Goal: Task Accomplishment & Management: Use online tool/utility

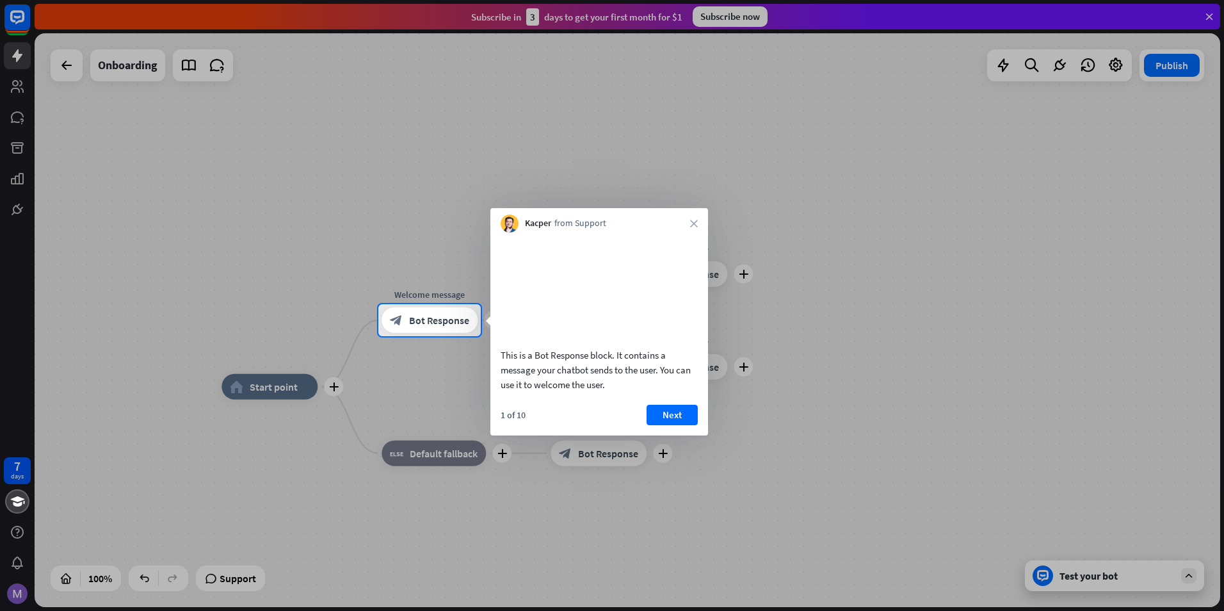
click at [440, 380] on div at bounding box center [612, 473] width 1224 height 275
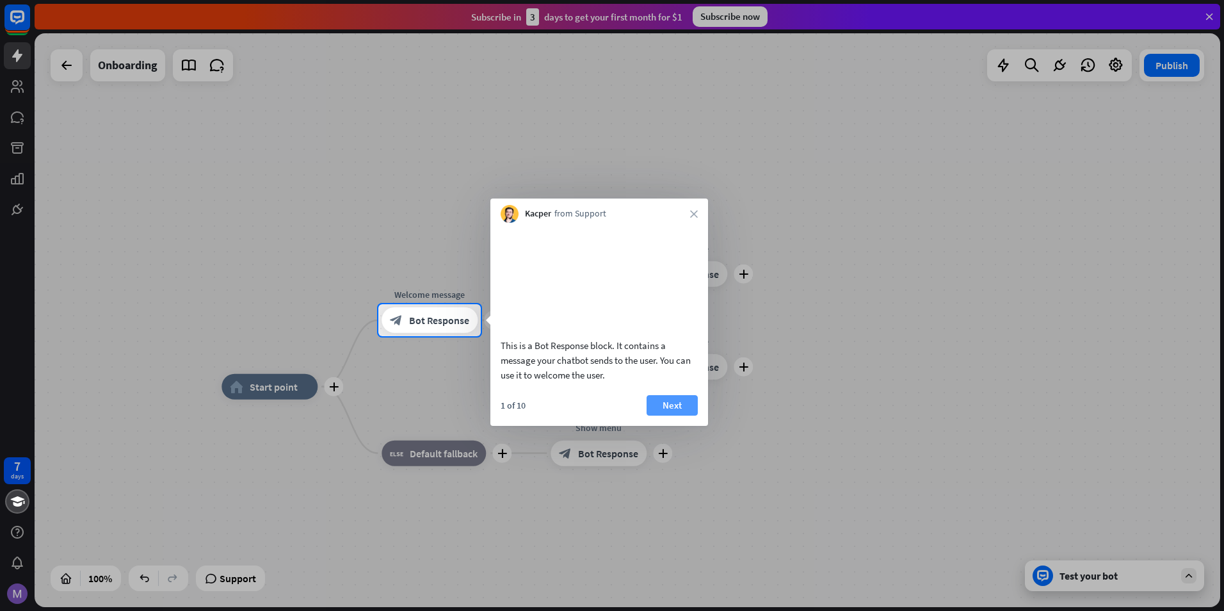
click at [667, 415] on button "Next" at bounding box center [671, 405] width 51 height 20
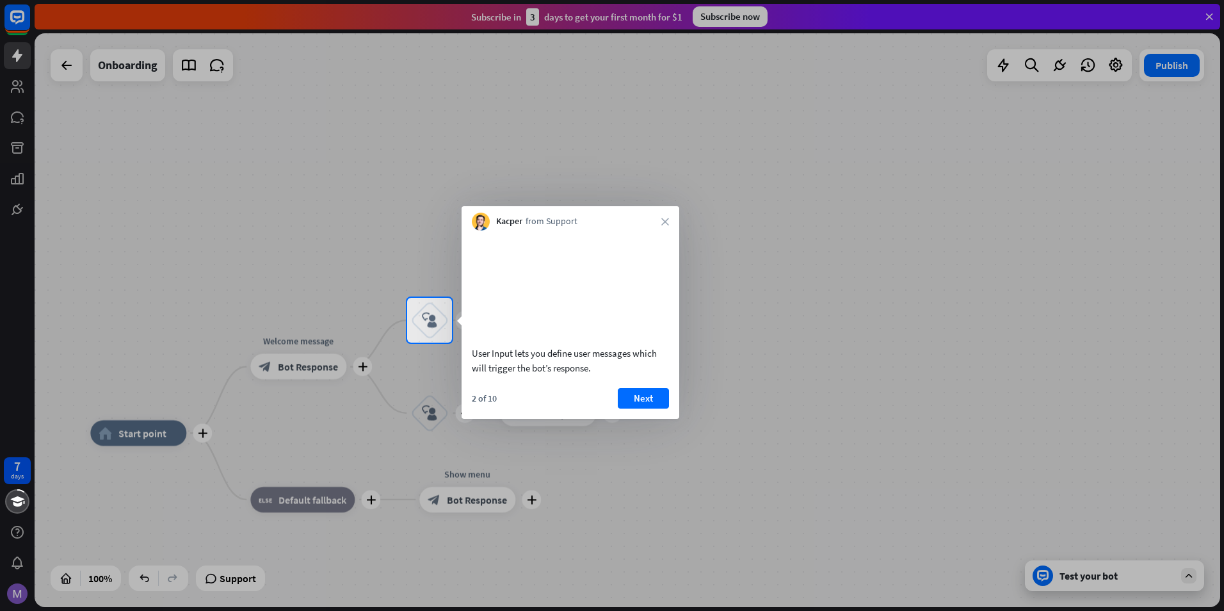
click at [667, 217] on div "Kacper from Support close" at bounding box center [570, 218] width 218 height 24
click at [664, 221] on icon "close" at bounding box center [665, 222] width 8 height 8
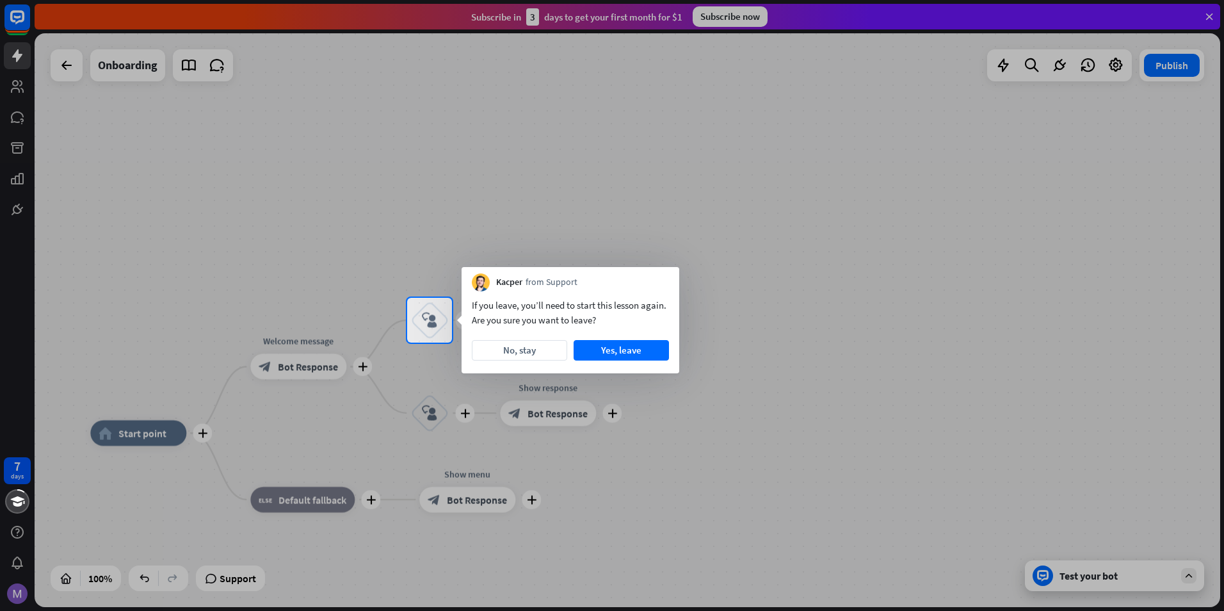
click at [664, 221] on div at bounding box center [612, 149] width 1224 height 298
click at [639, 349] on button "Yes, leave" at bounding box center [620, 350] width 95 height 20
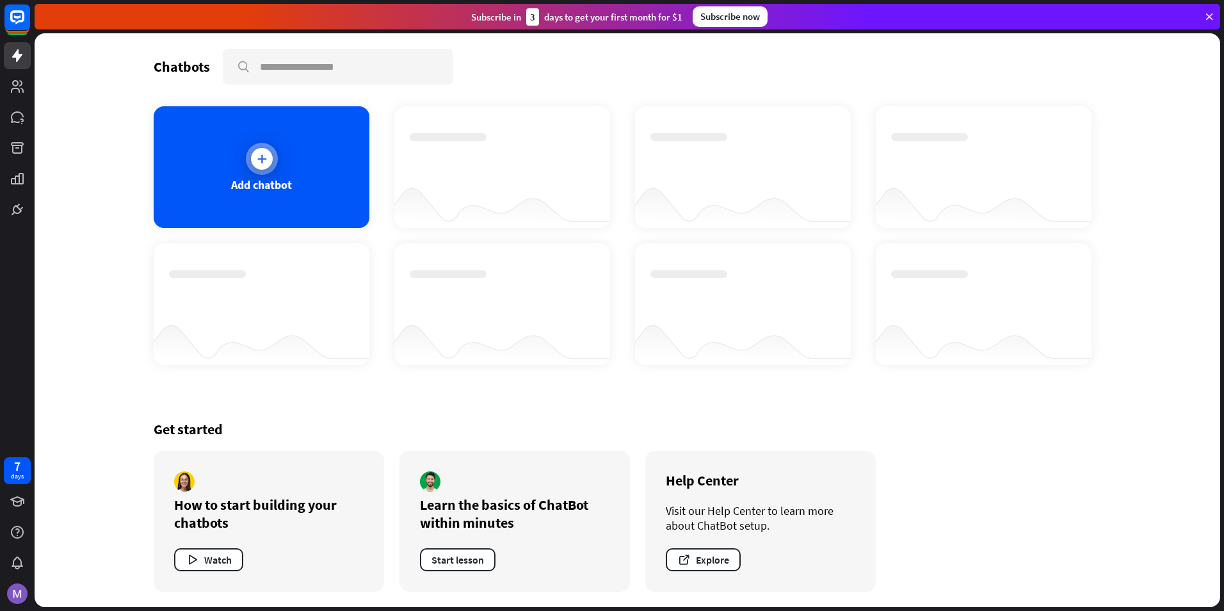
click at [199, 138] on div "Add chatbot" at bounding box center [262, 167] width 216 height 122
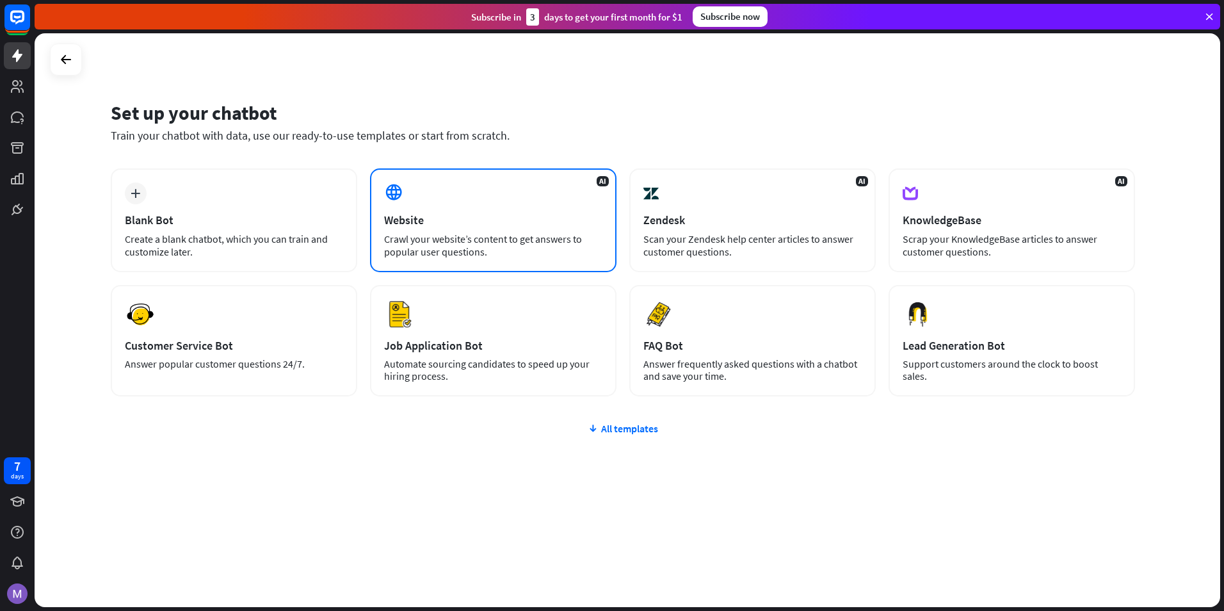
click at [440, 244] on div "Crawl your website’s content to get answers to popular user questions." at bounding box center [493, 245] width 218 height 26
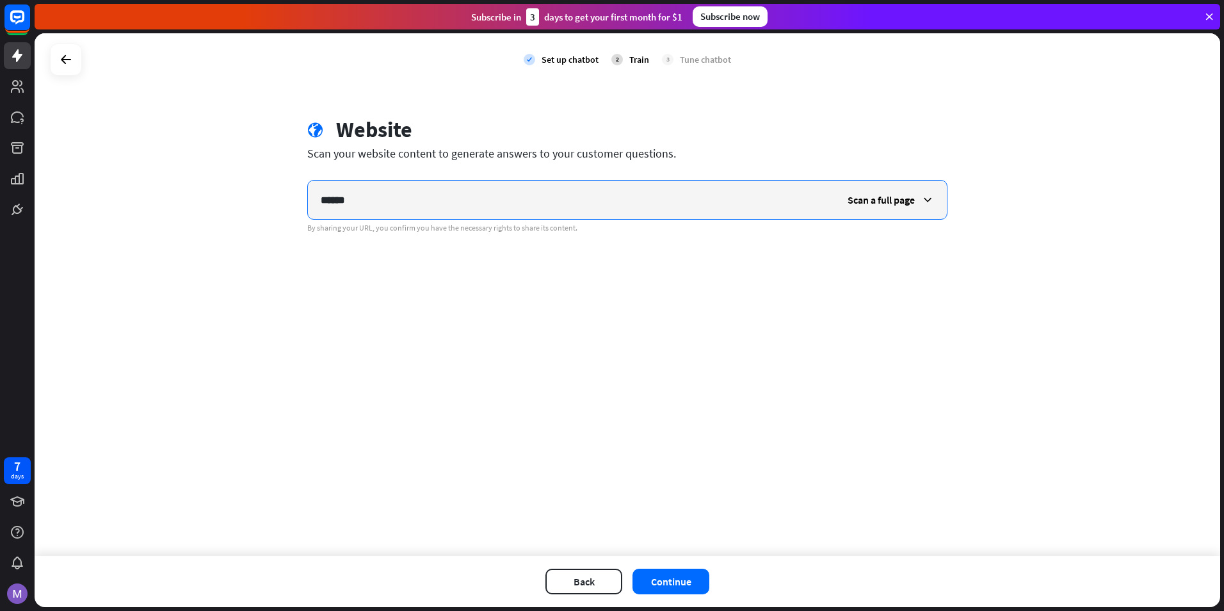
paste input "**********"
type input "**********"
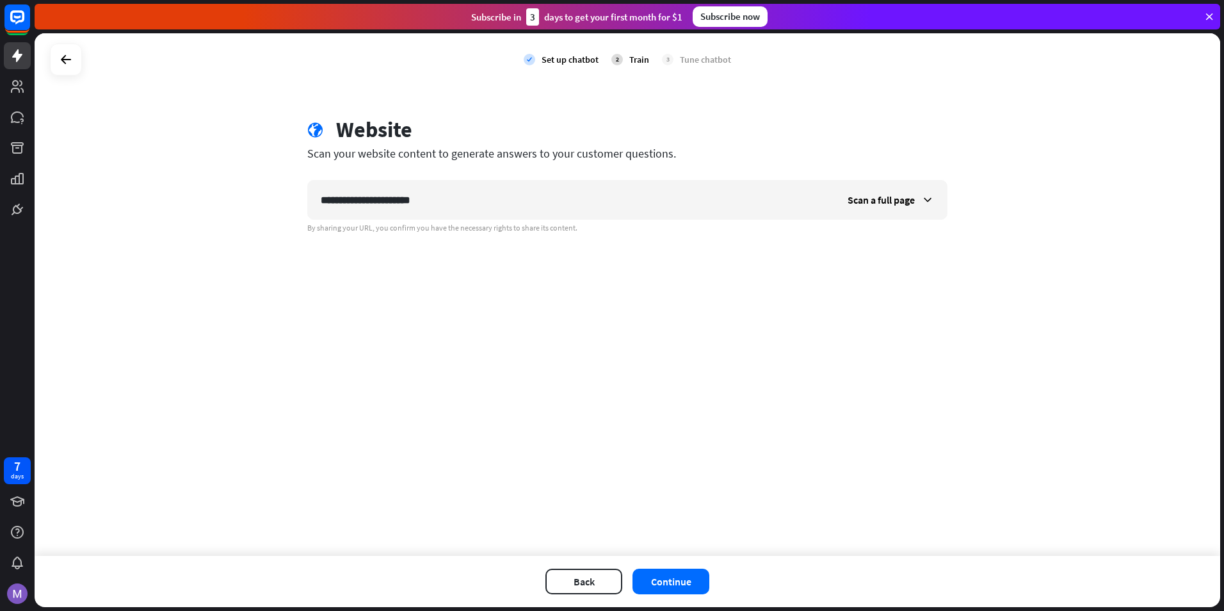
click at [657, 567] on div "Back Continue" at bounding box center [627, 581] width 1185 height 51
click at [662, 579] on button "Continue" at bounding box center [670, 581] width 77 height 26
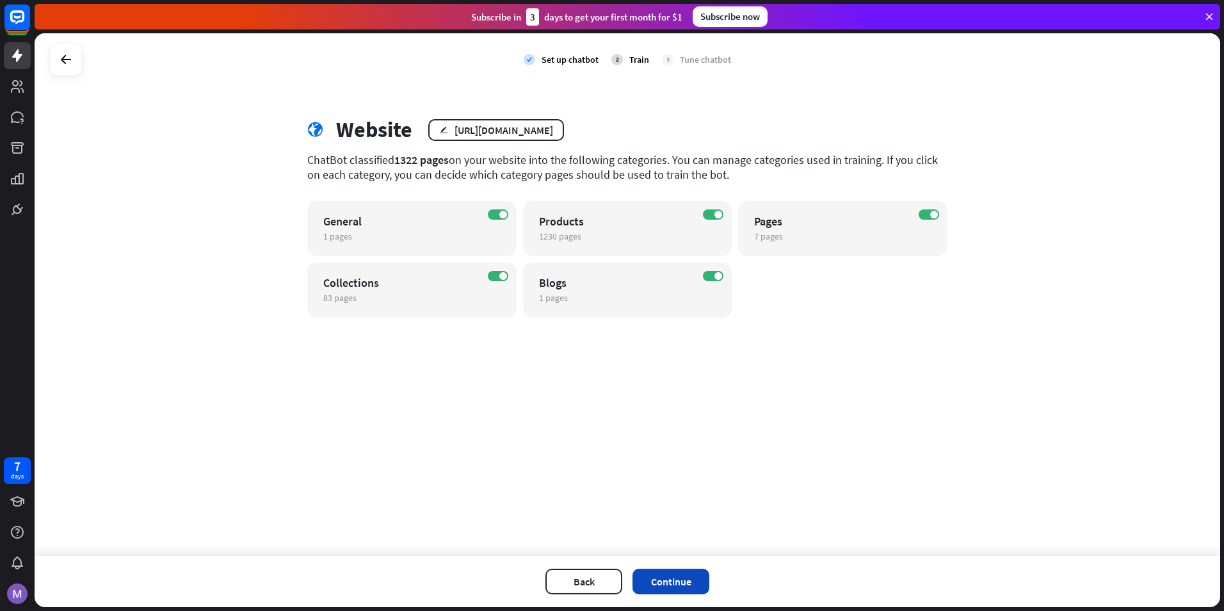
click at [682, 588] on button "Continue" at bounding box center [670, 581] width 77 height 26
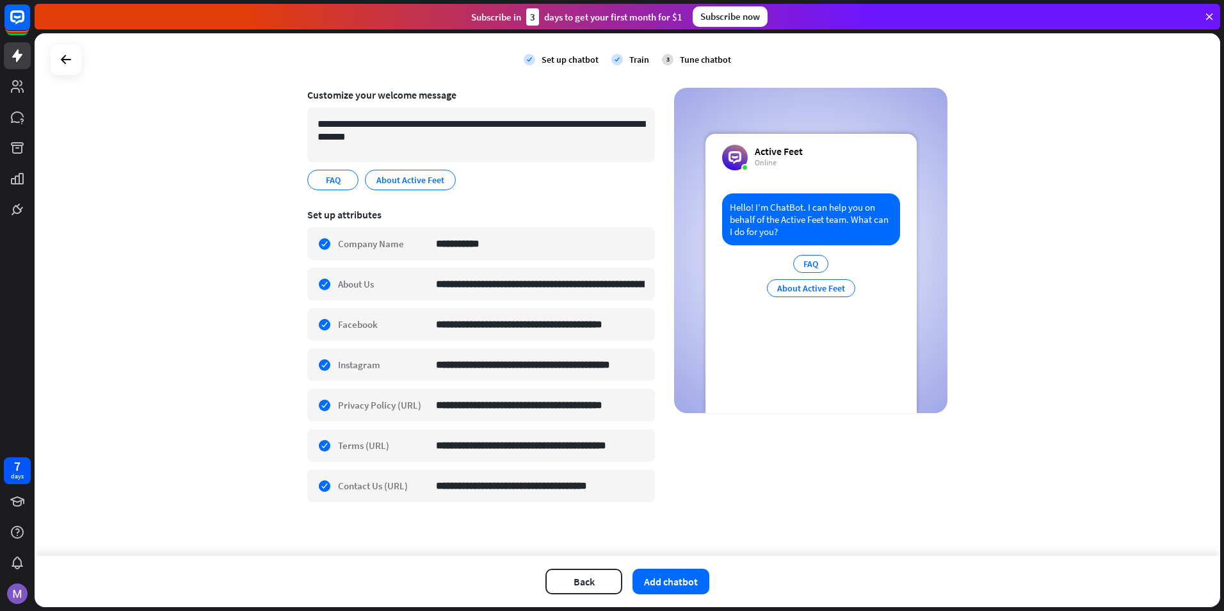
scroll to position [95, 0]
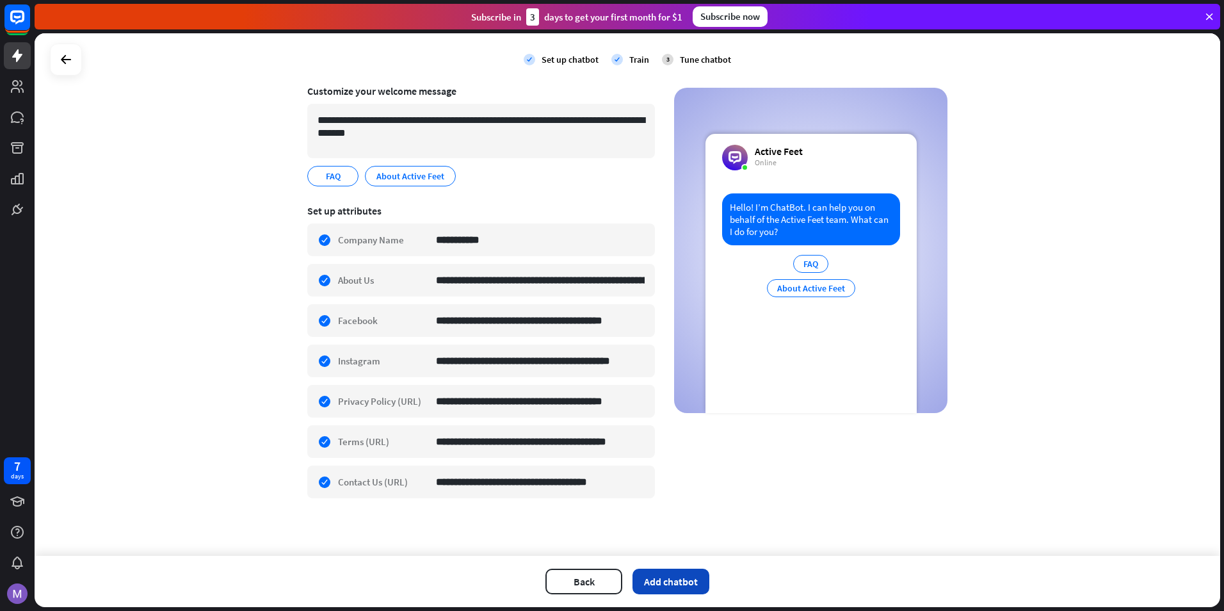
click at [662, 577] on button "Add chatbot" at bounding box center [670, 581] width 77 height 26
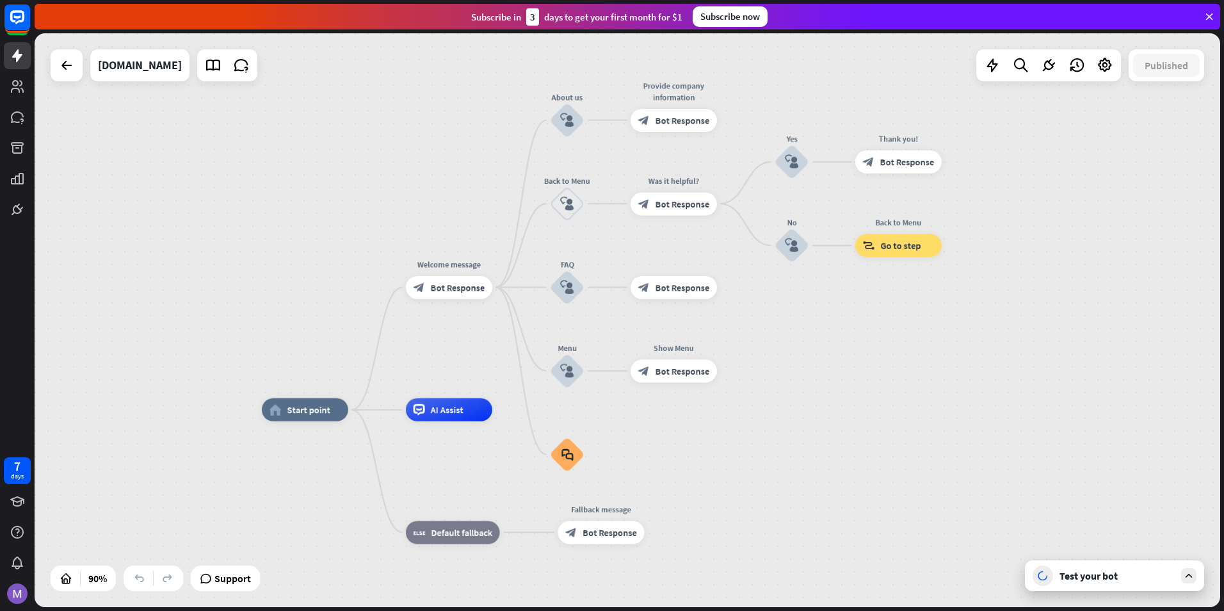
drag, startPoint x: 865, startPoint y: 303, endPoint x: 838, endPoint y: 396, distance: 96.8
click at [838, 396] on div "home_2 Start point Welcome message block_bot_response Bot Response About us blo…" at bounding box center [627, 319] width 1185 height 573
click at [1103, 573] on div "Test your bot" at bounding box center [1116, 575] width 115 height 13
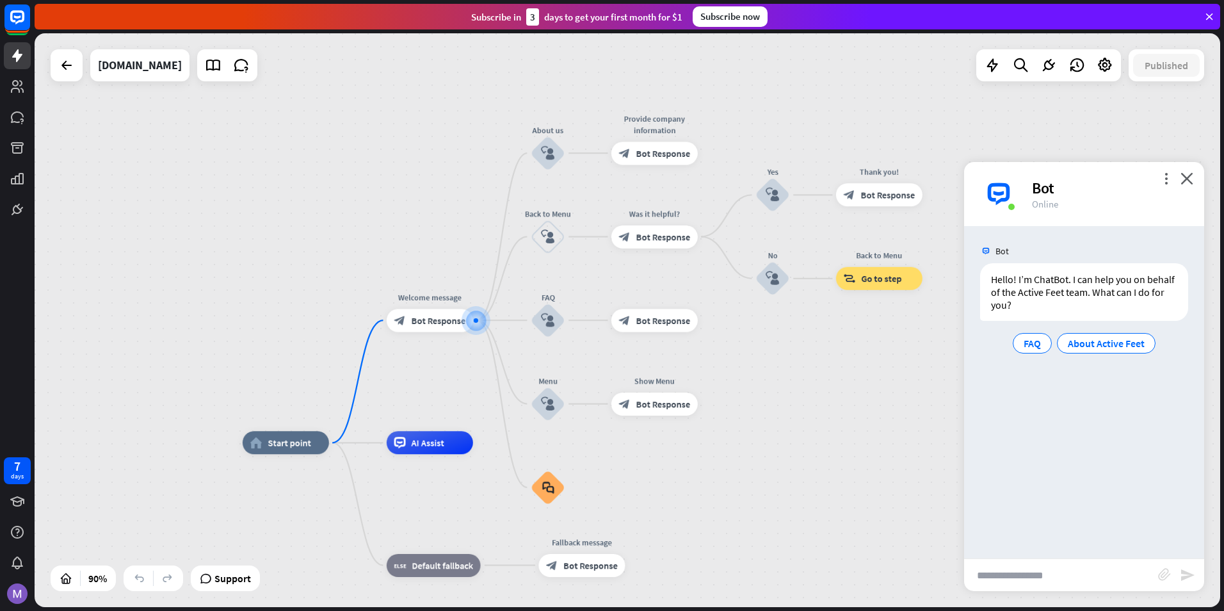
click at [1081, 568] on input "text" at bounding box center [1061, 575] width 194 height 32
type input "**"
click at [1190, 575] on icon "send" at bounding box center [1187, 574] width 15 height 15
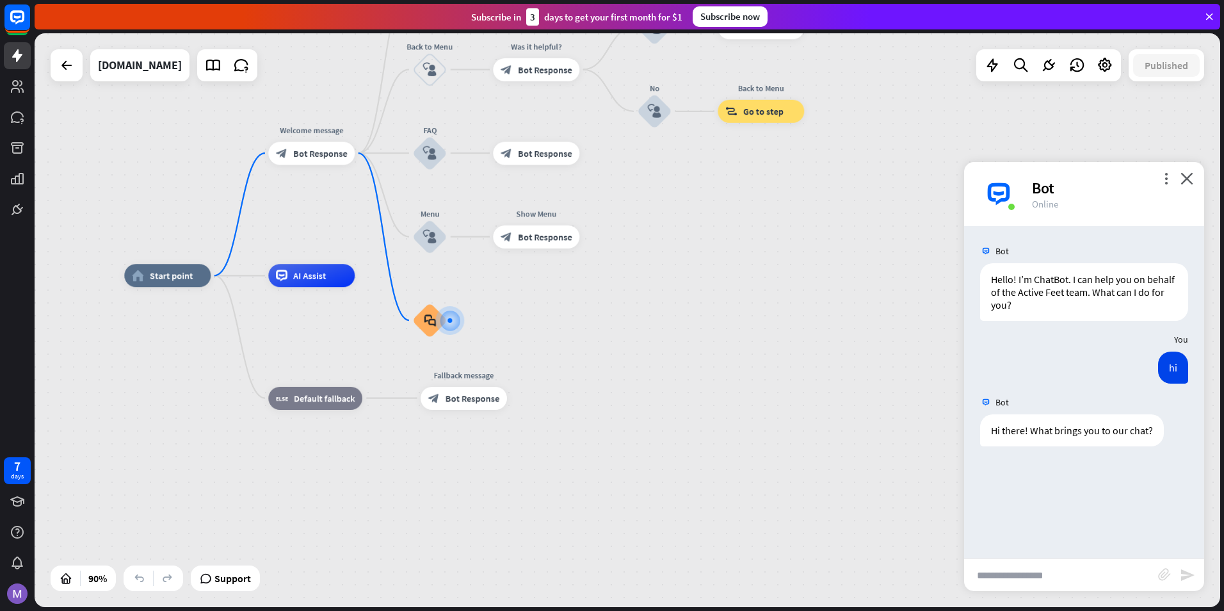
drag, startPoint x: 1028, startPoint y: 550, endPoint x: 1040, endPoint y: 561, distance: 16.8
click at [1033, 554] on div "Bot Hello! I’m ChatBot. I can help you on behalf of the Active Feet team. What …" at bounding box center [1084, 392] width 240 height 332
click at [1045, 564] on input "text" at bounding box center [1061, 575] width 194 height 32
type input "**********"
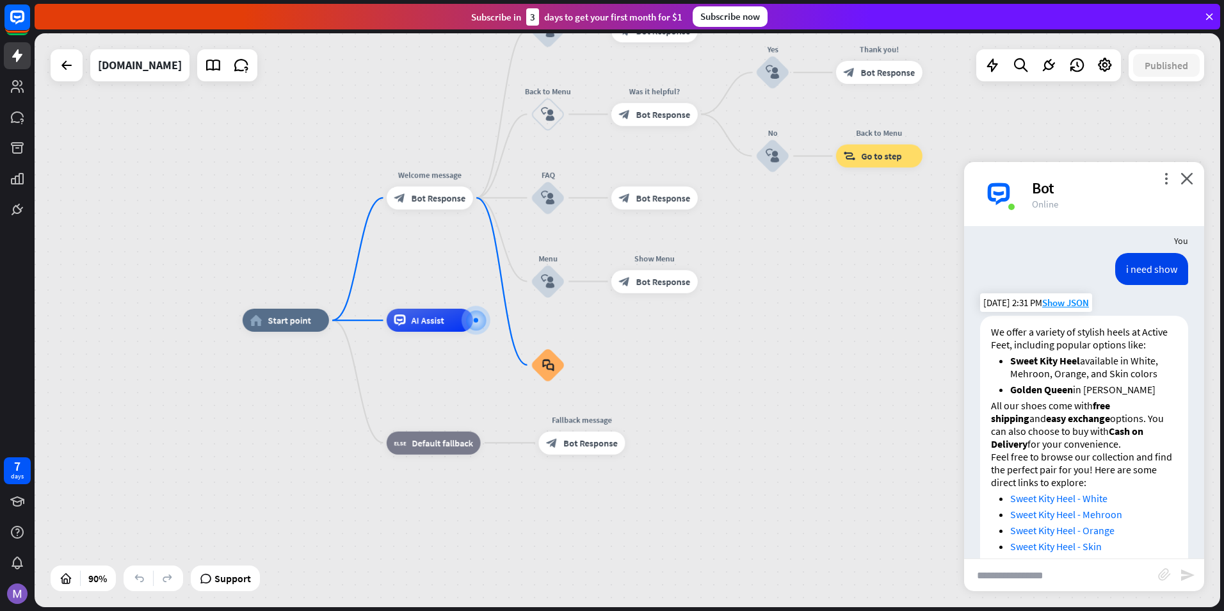
scroll to position [292, 0]
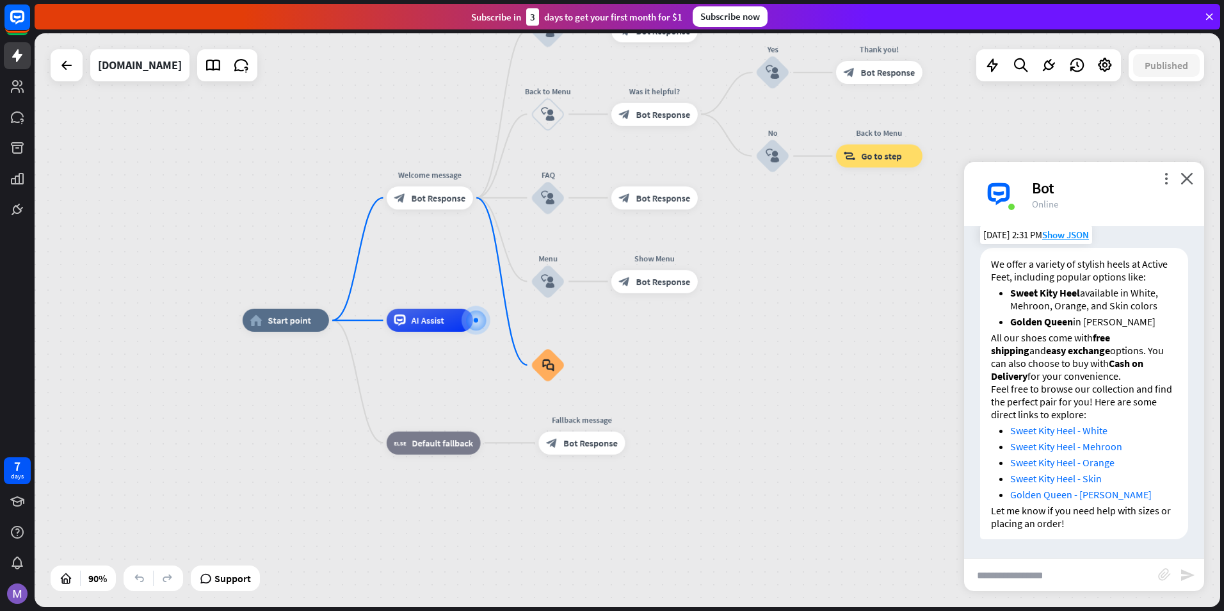
click at [1064, 429] on link "Sweet Kity Heel - White" at bounding box center [1058, 430] width 97 height 13
drag, startPoint x: 1130, startPoint y: 429, endPoint x: 1011, endPoint y: 429, distance: 119.0
click at [1011, 429] on li "Sweet Kity Heel - White" at bounding box center [1093, 430] width 167 height 13
copy link "Sweet Kity Heel - White"
click at [1044, 578] on input "text" at bounding box center [1061, 575] width 194 height 32
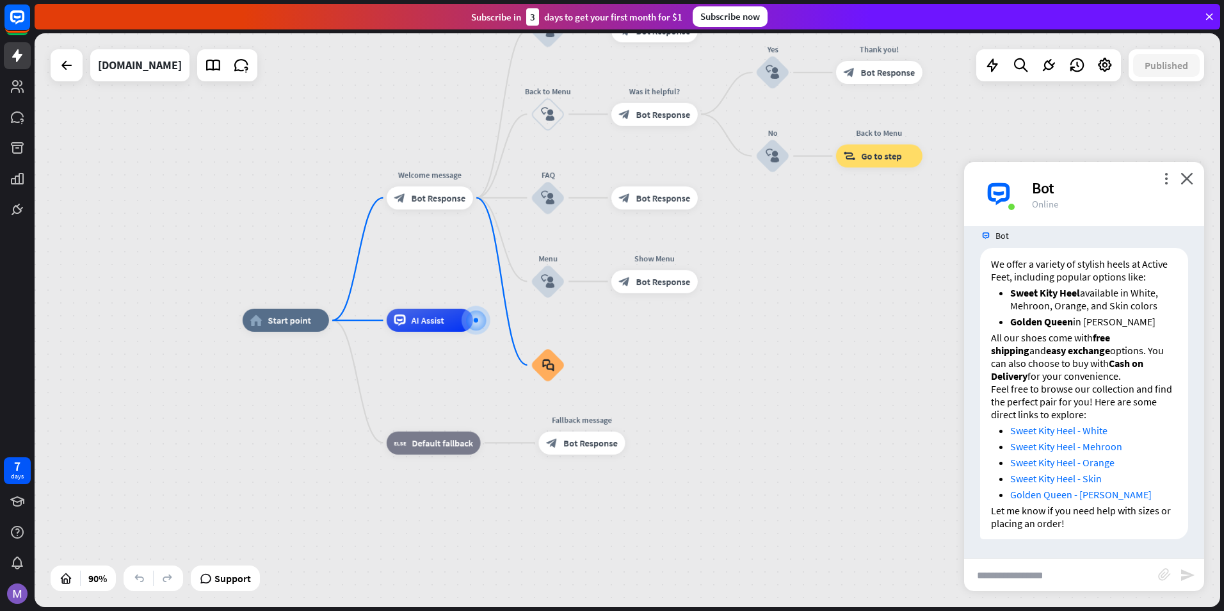
paste input "**********"
type input "**********"
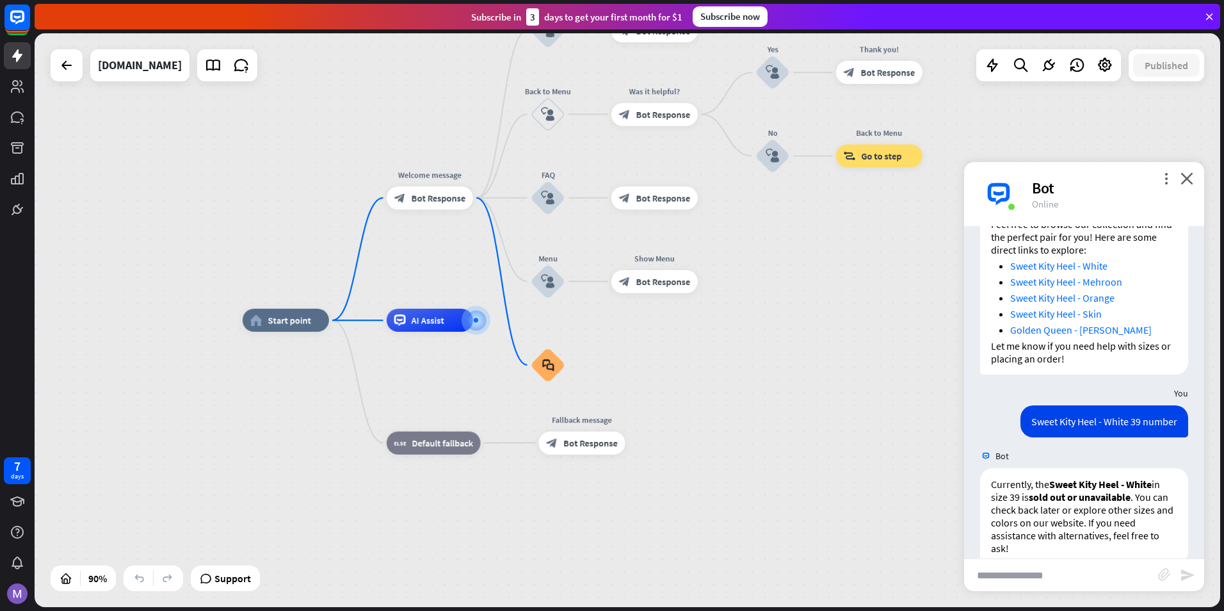
scroll to position [481, 0]
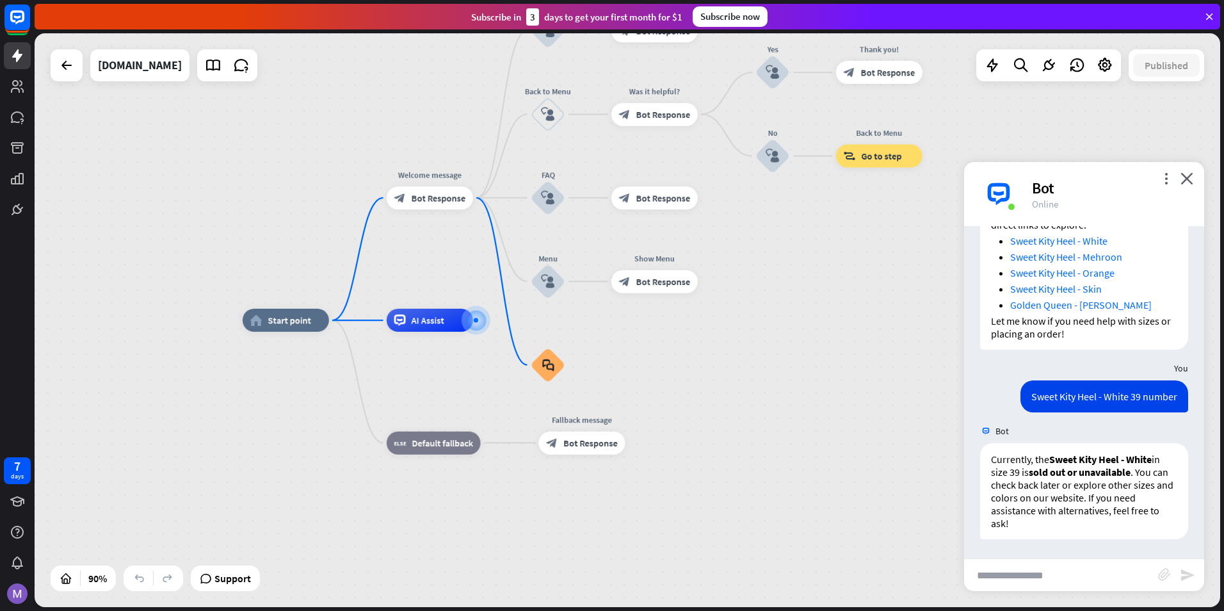
click at [1037, 564] on input "text" at bounding box center [1061, 575] width 194 height 32
paste input "**********"
type input "**********"
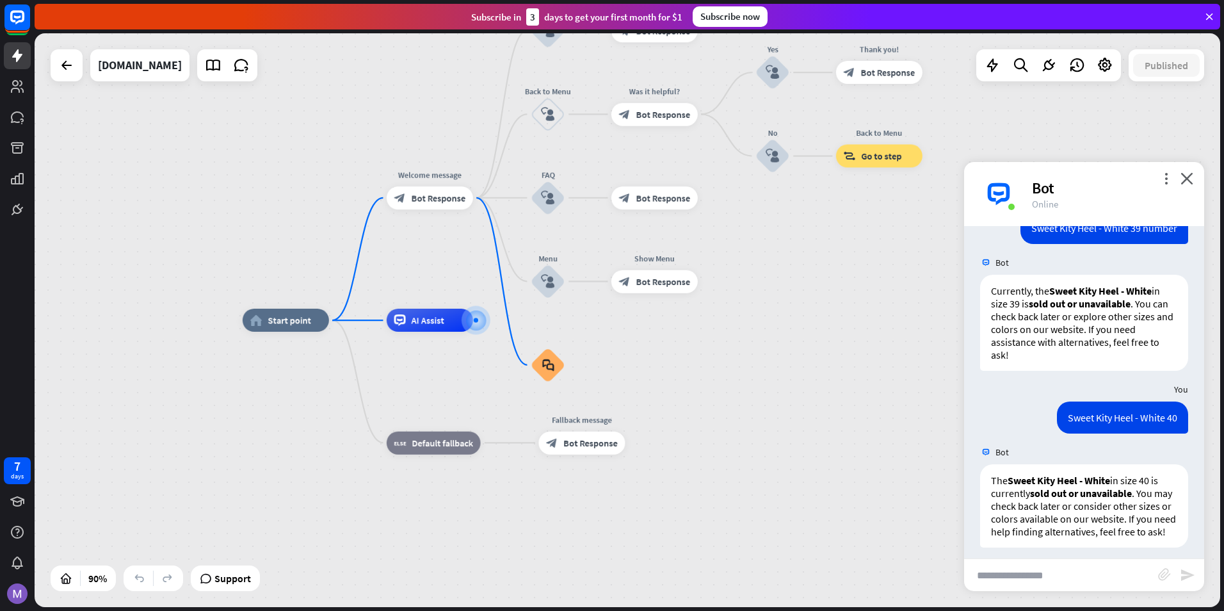
scroll to position [671, 0]
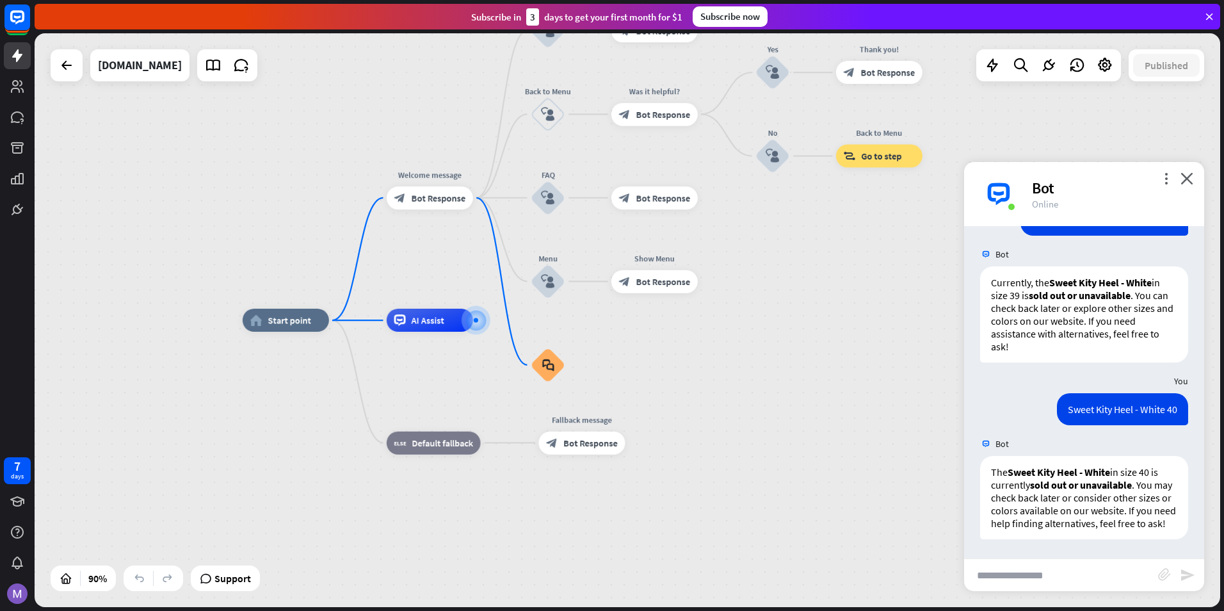
click at [1048, 572] on input "text" at bounding box center [1061, 575] width 194 height 32
paste input "**********"
type input "**********"
click at [1187, 580] on icon "send" at bounding box center [1187, 574] width 15 height 15
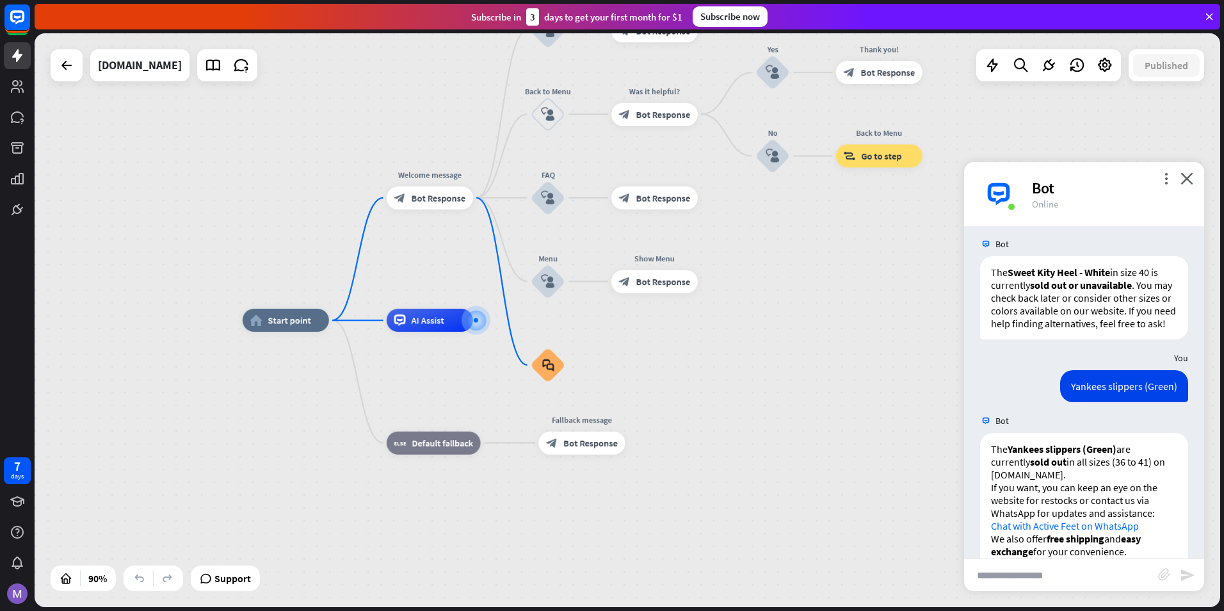
scroll to position [899, 0]
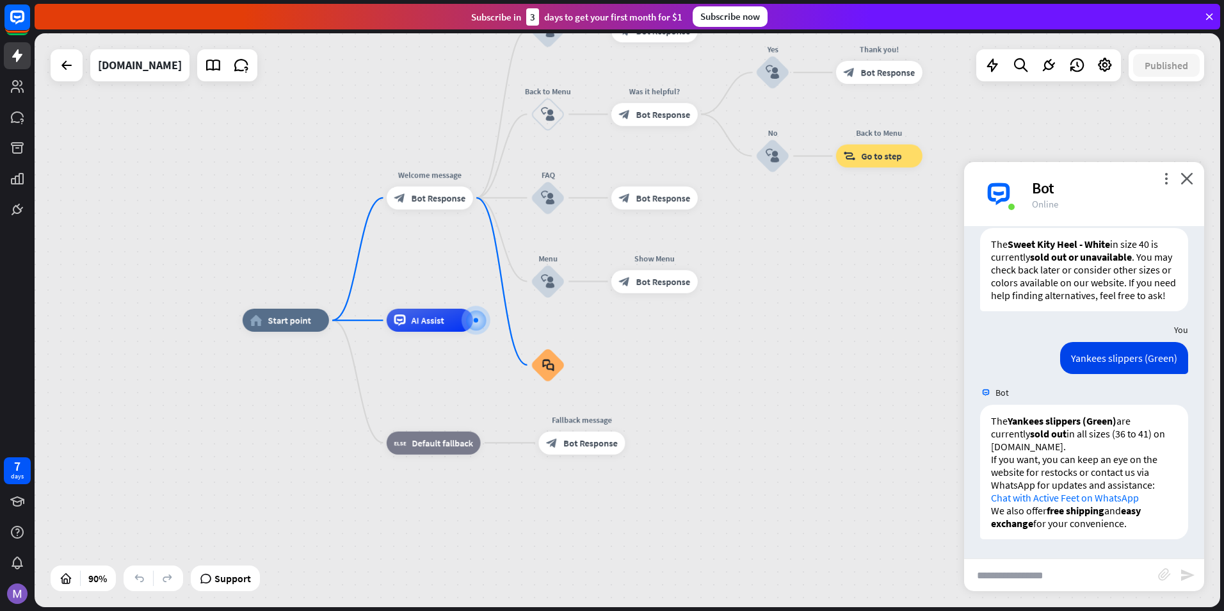
click at [1052, 563] on input "text" at bounding box center [1061, 575] width 194 height 32
click at [1052, 566] on input "text" at bounding box center [1061, 575] width 194 height 32
type input "**********"
click at [1096, 583] on input "**********" at bounding box center [1061, 575] width 194 height 32
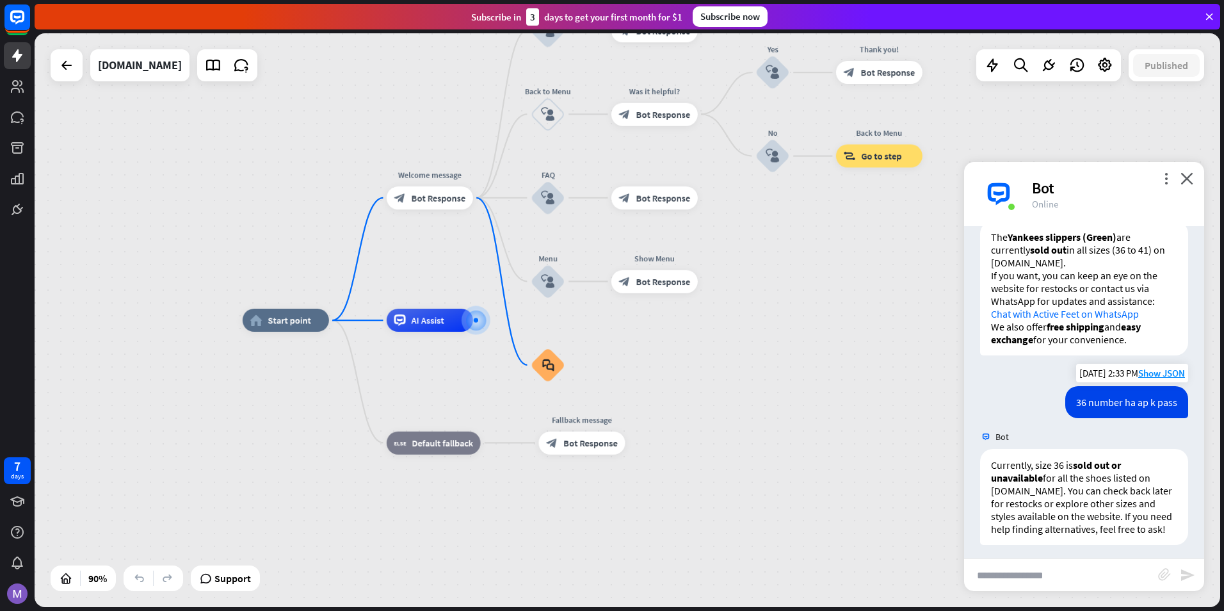
scroll to position [1101, 0]
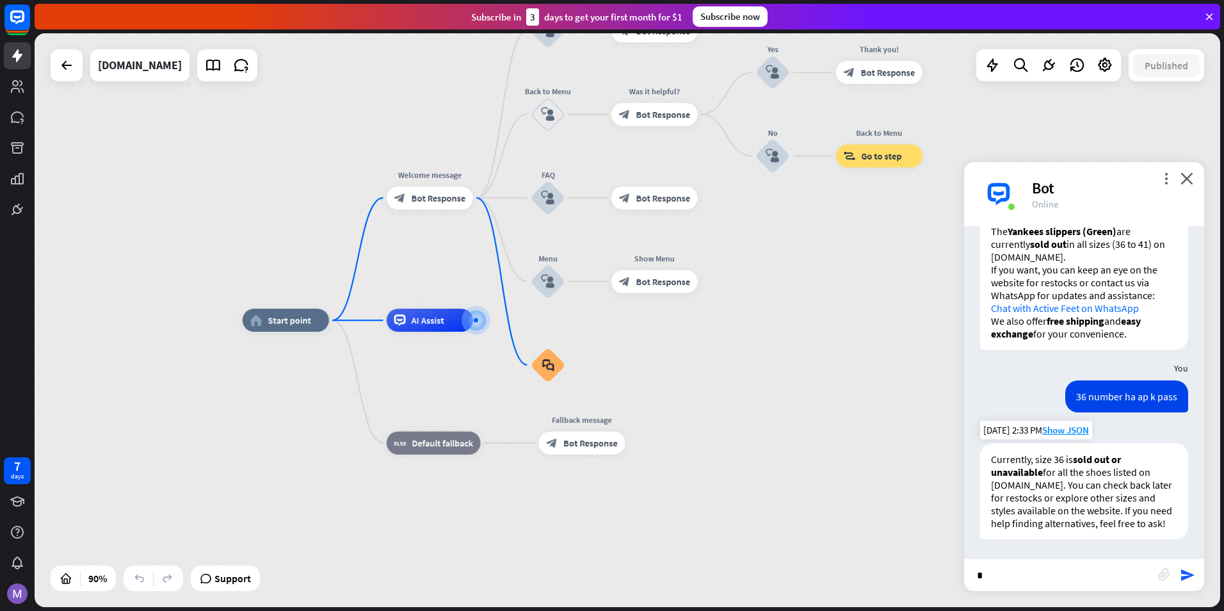
type input "*"
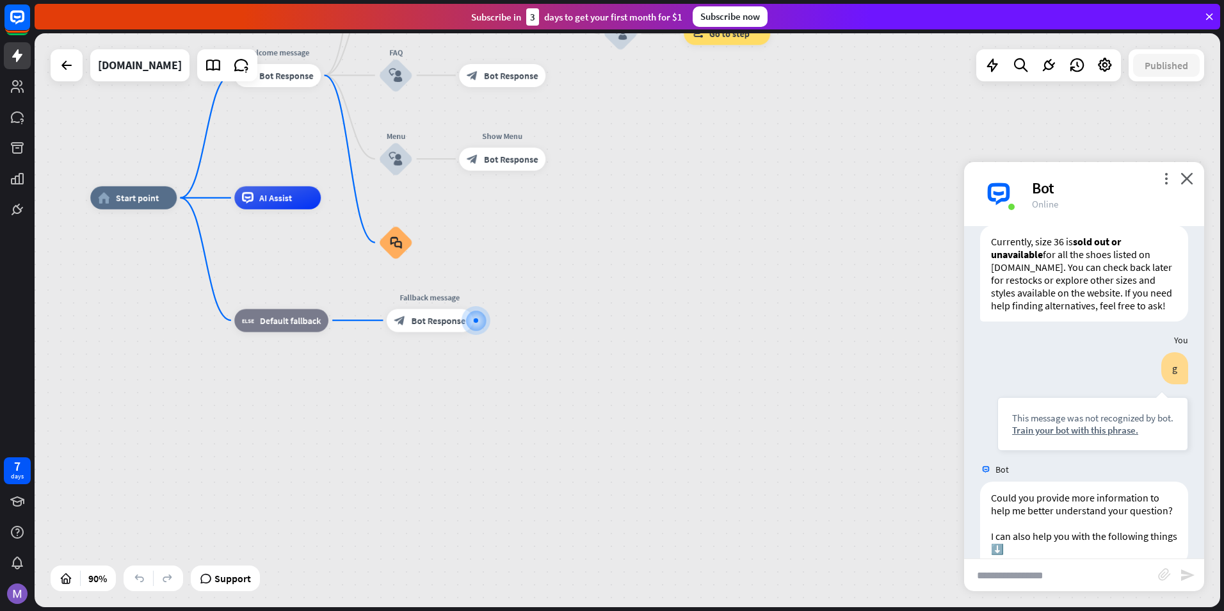
scroll to position [1392, 0]
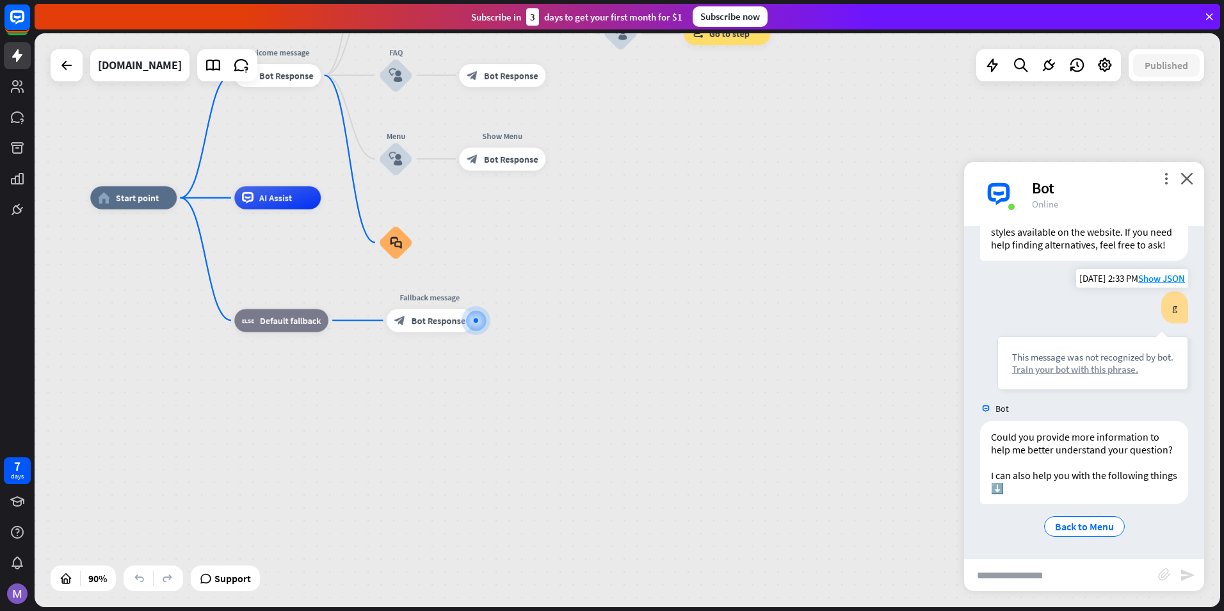
click at [1022, 363] on div "Train your bot with this phrase." at bounding box center [1092, 369] width 161 height 12
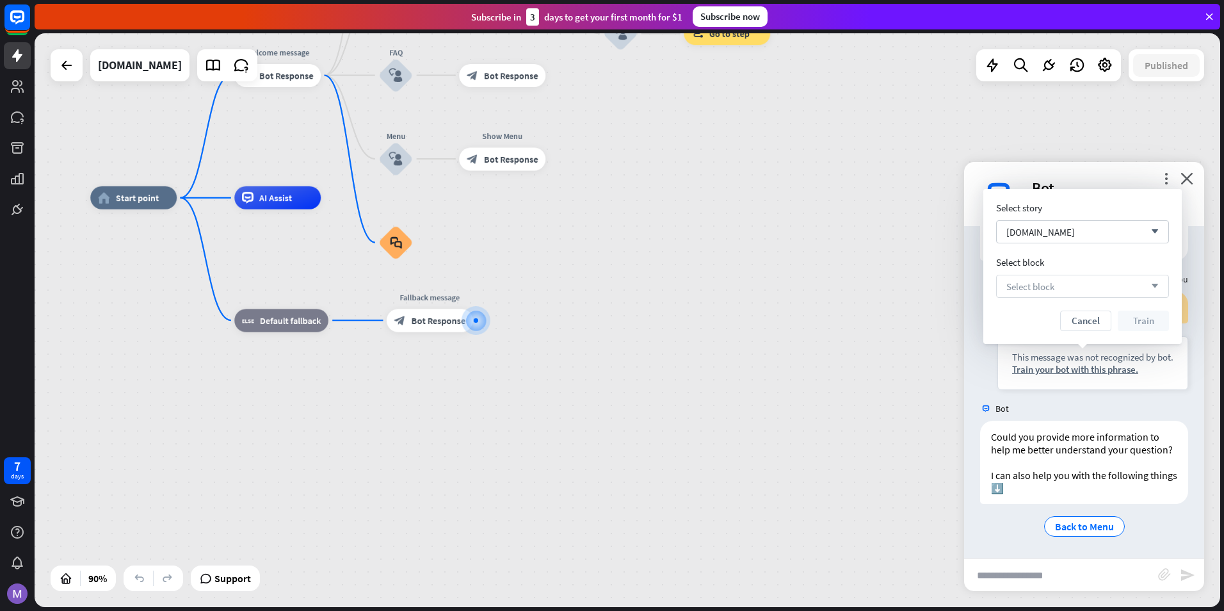
click at [1053, 285] on span "Select block" at bounding box center [1030, 286] width 48 height 12
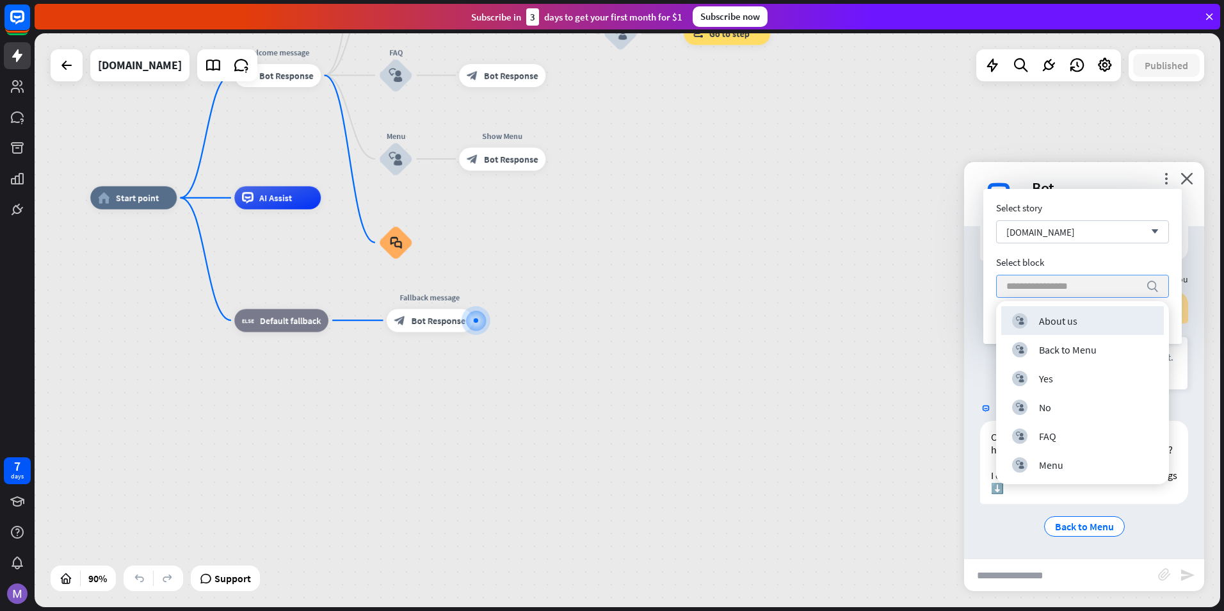
click at [1055, 244] on div "Select story [DOMAIN_NAME] arrow_down Select block search Cancel Train" at bounding box center [1082, 266] width 173 height 129
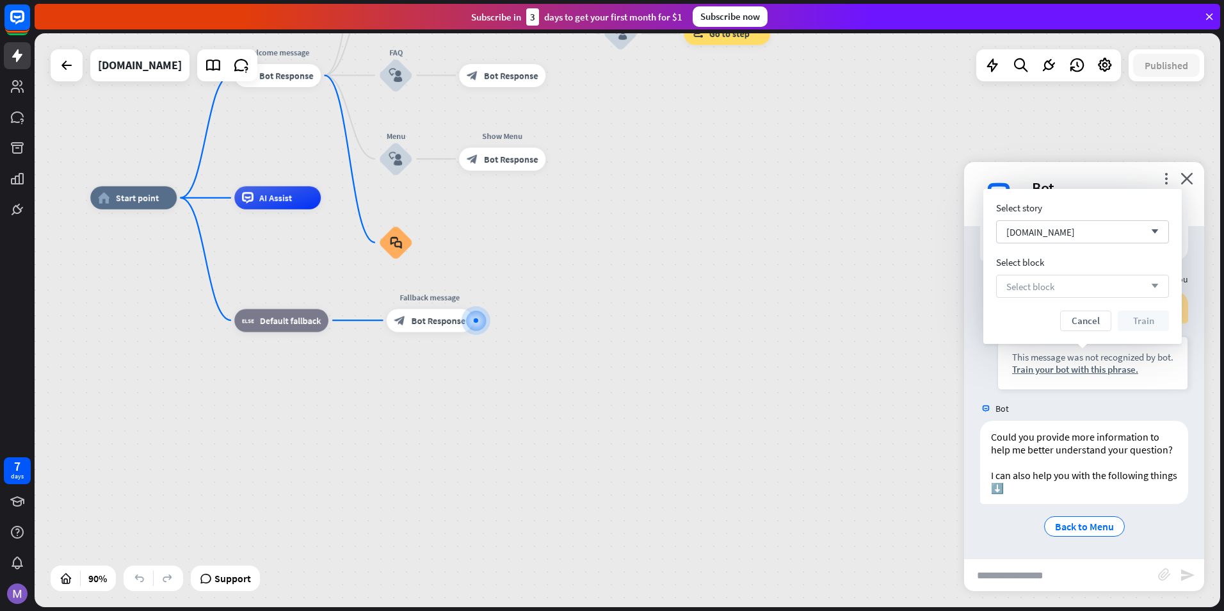
click at [1039, 289] on span "Select block" at bounding box center [1030, 286] width 48 height 12
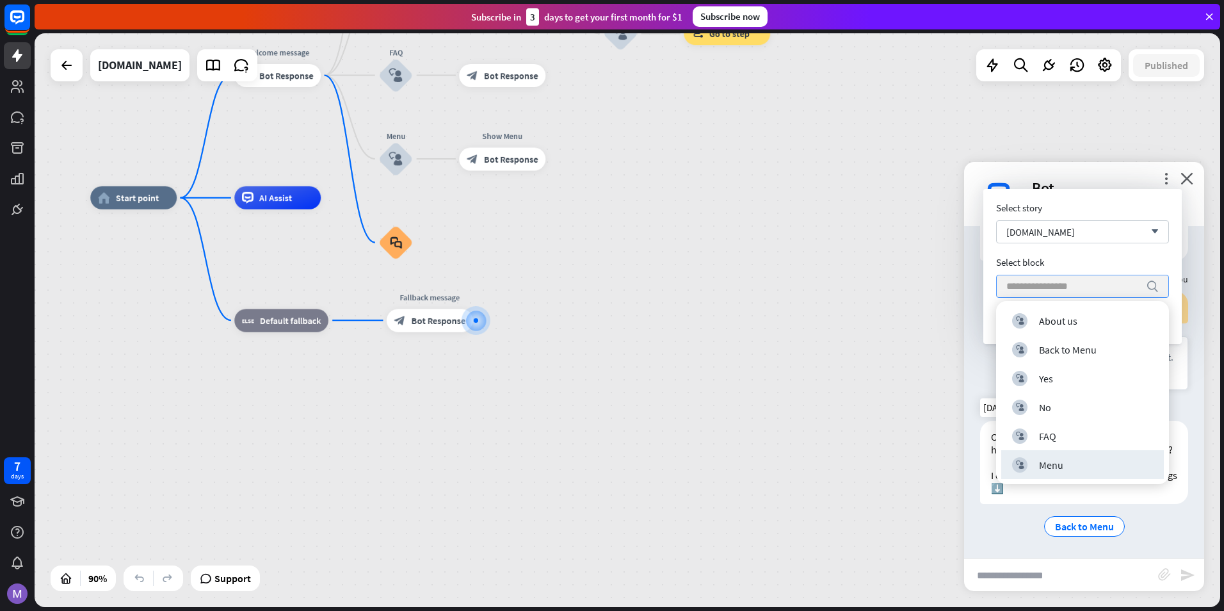
click at [1047, 470] on div "Menu" at bounding box center [1051, 464] width 24 height 13
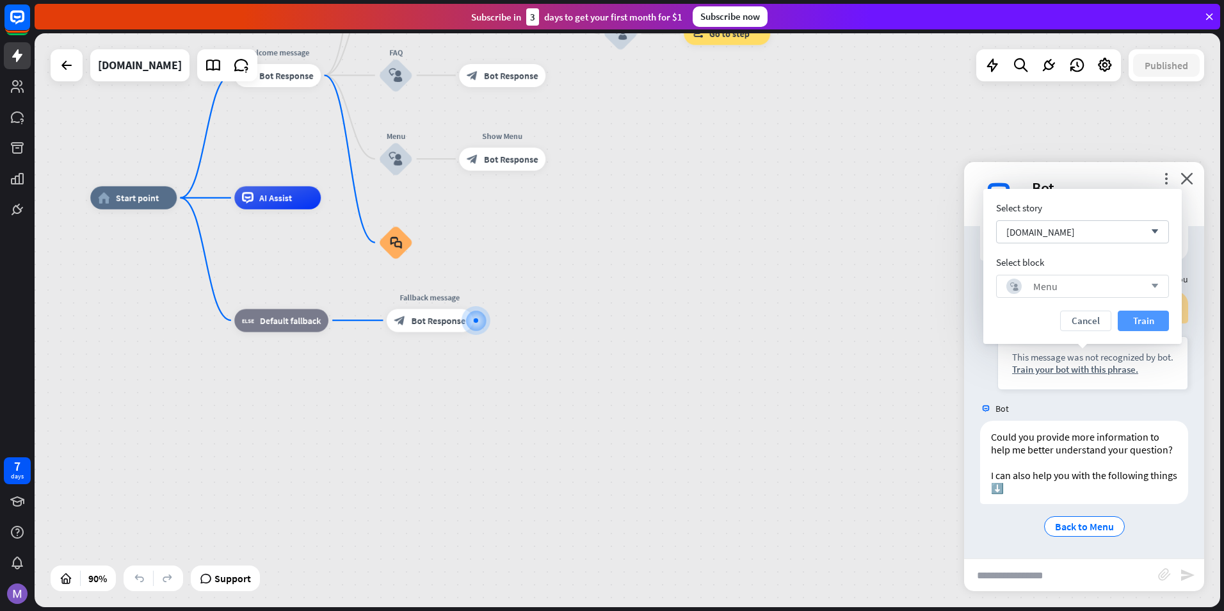
click at [1149, 314] on button "Train" at bounding box center [1142, 320] width 51 height 20
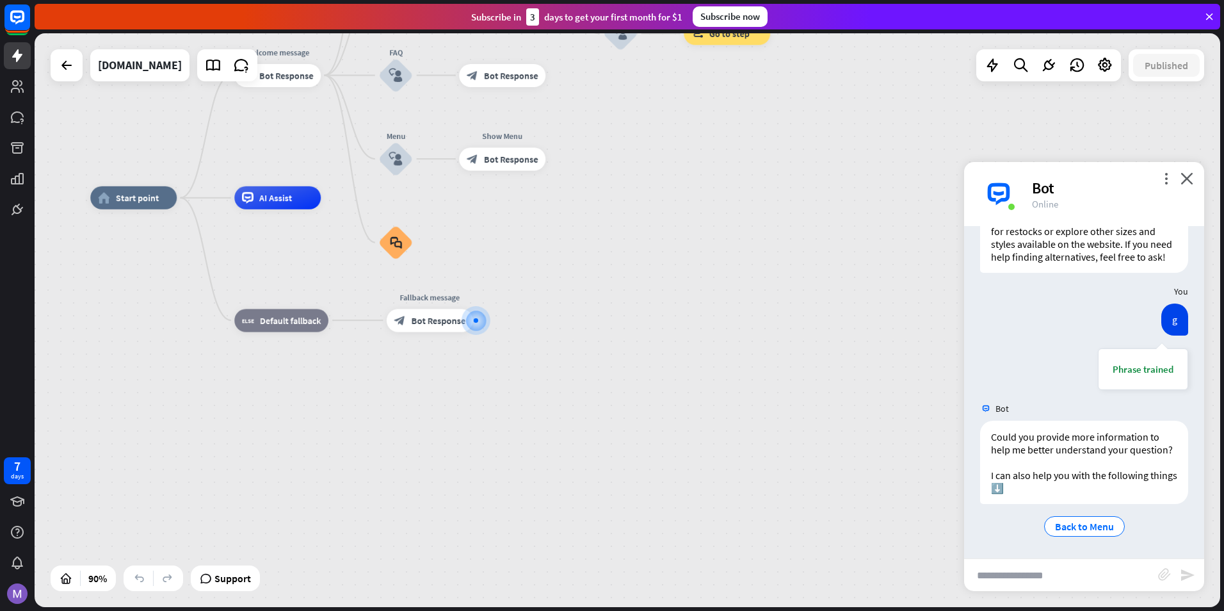
scroll to position [1380, 0]
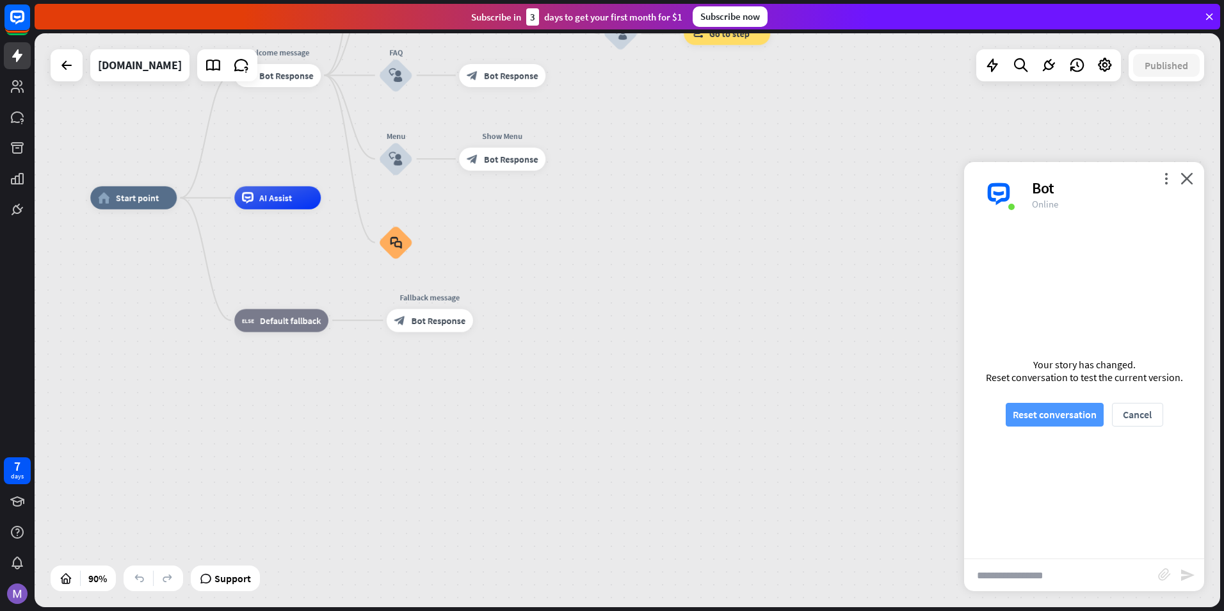
click at [1039, 423] on button "Reset conversation" at bounding box center [1054, 415] width 98 height 24
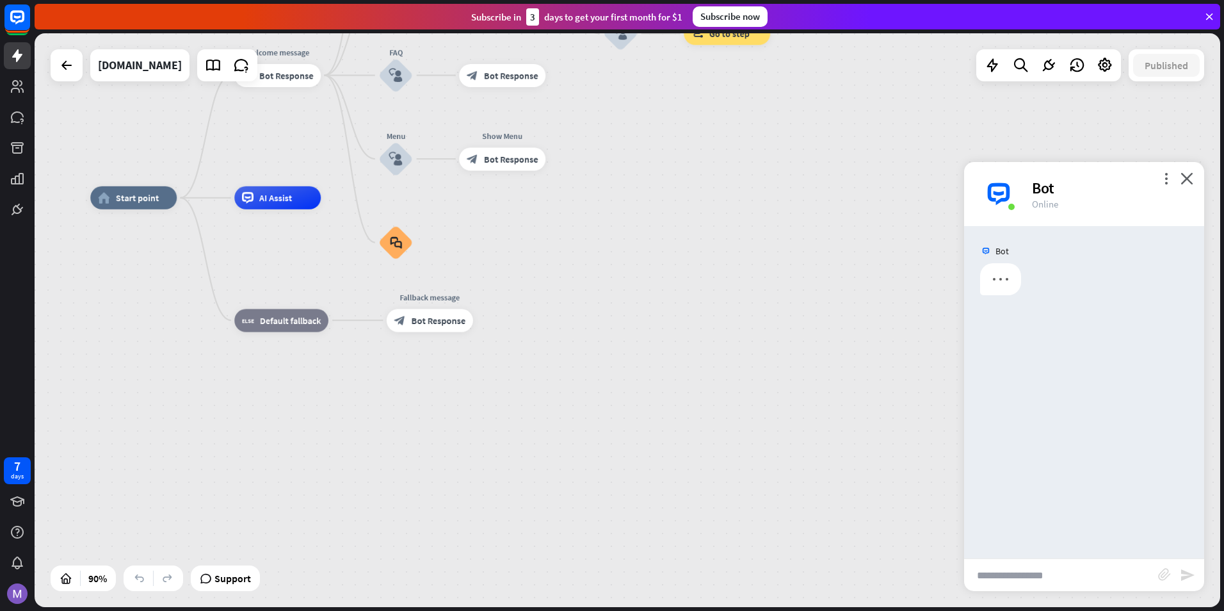
scroll to position [0, 0]
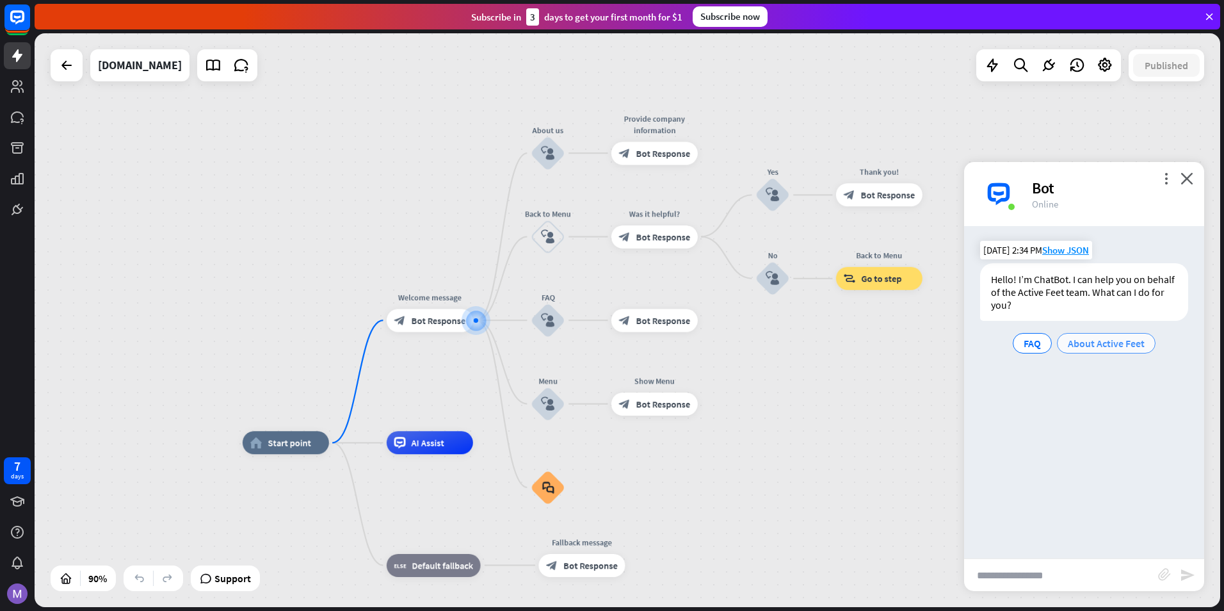
click at [1075, 340] on span "About Active Feet" at bounding box center [1106, 343] width 77 height 13
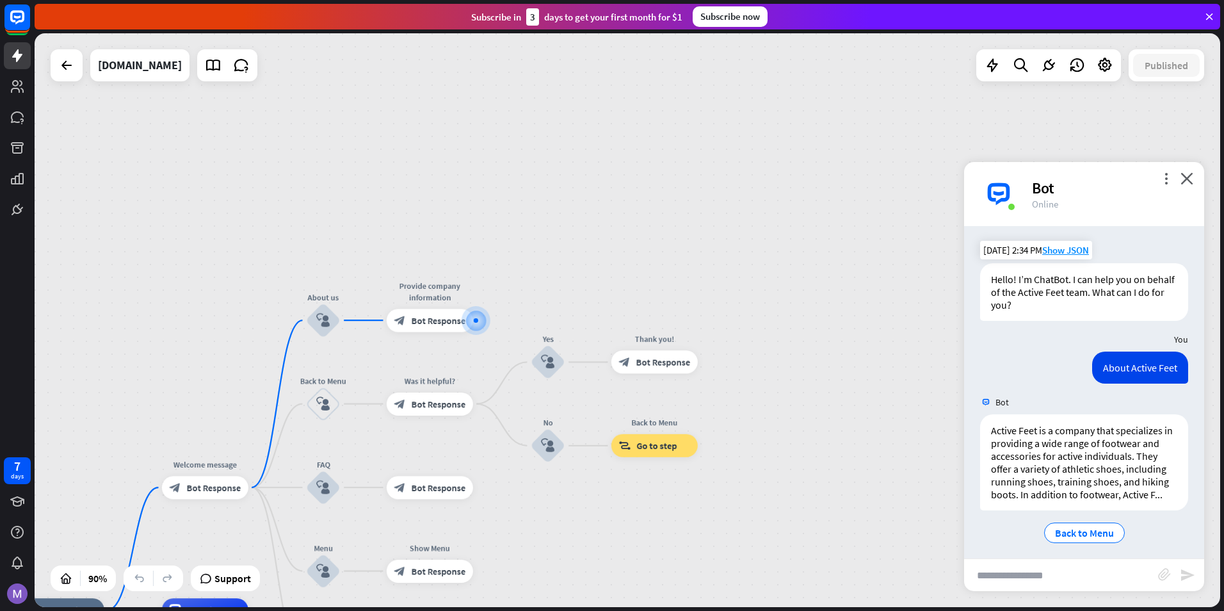
scroll to position [6, 0]
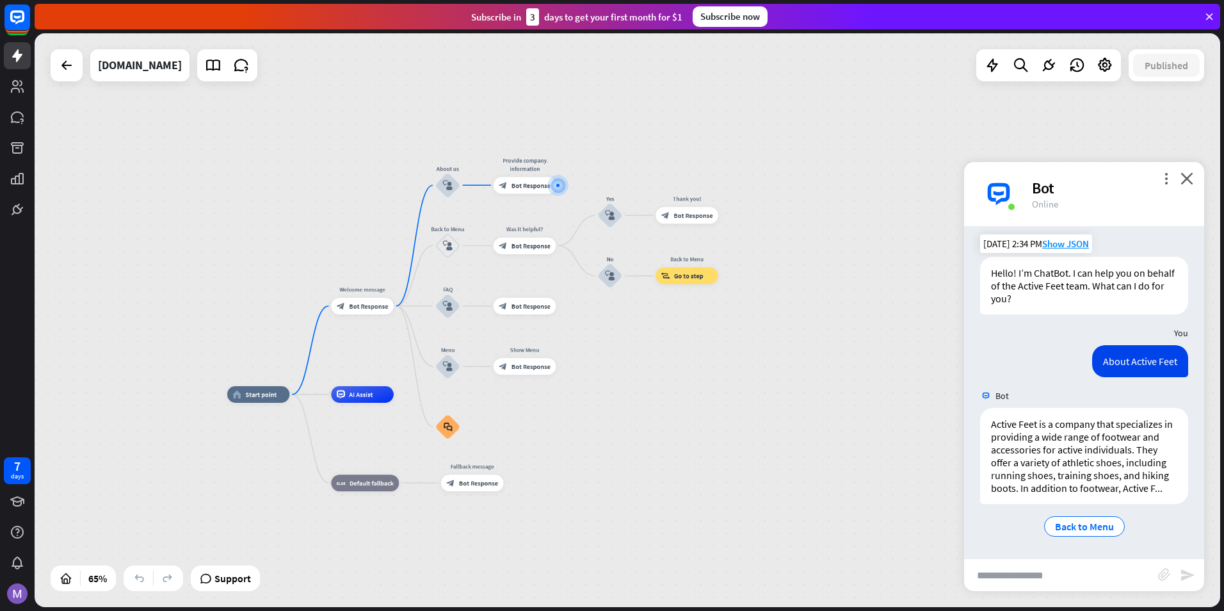
drag, startPoint x: 531, startPoint y: 459, endPoint x: 611, endPoint y: 344, distance: 140.1
click at [611, 344] on div "home_2 Start point Welcome message block_bot_response Bot Response About us blo…" at bounding box center [627, 319] width 1185 height 573
click at [993, 65] on icon at bounding box center [992, 65] width 17 height 17
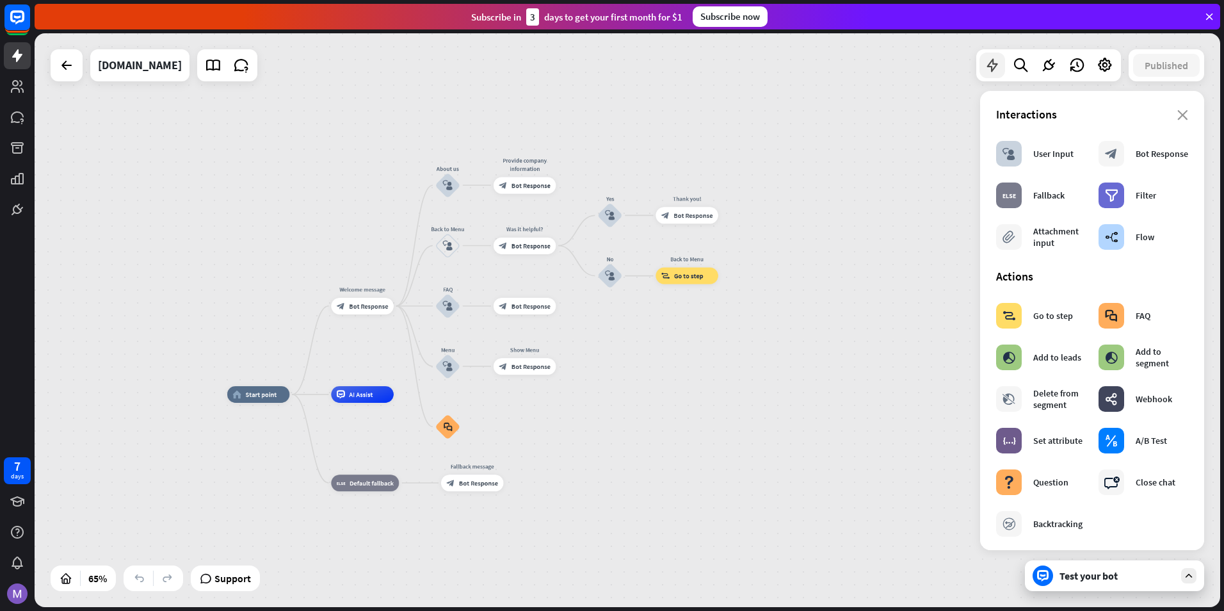
click at [992, 65] on icon at bounding box center [992, 65] width 17 height 17
